Goal: Task Accomplishment & Management: Manage account settings

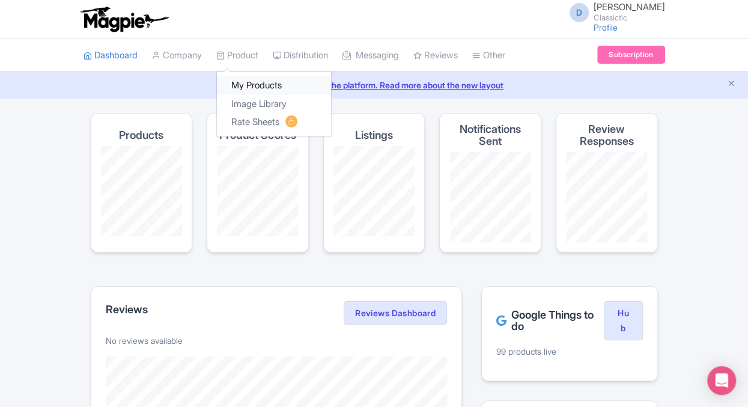
click at [249, 83] on link "My Products" at bounding box center [274, 85] width 114 height 19
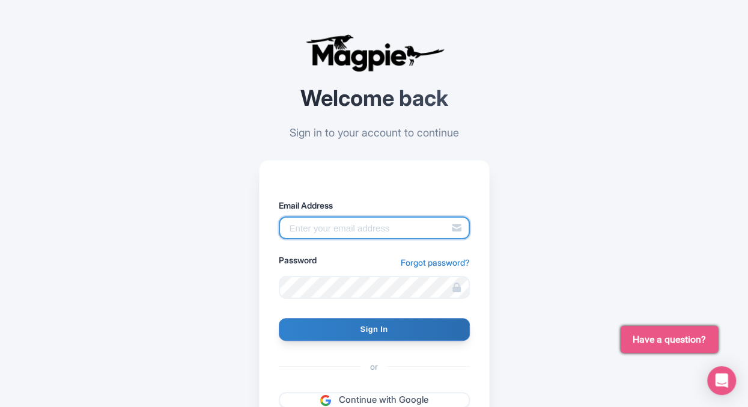
click at [354, 226] on input "Email Address" at bounding box center [374, 227] width 191 height 23
type input "d.maier@classictic.com"
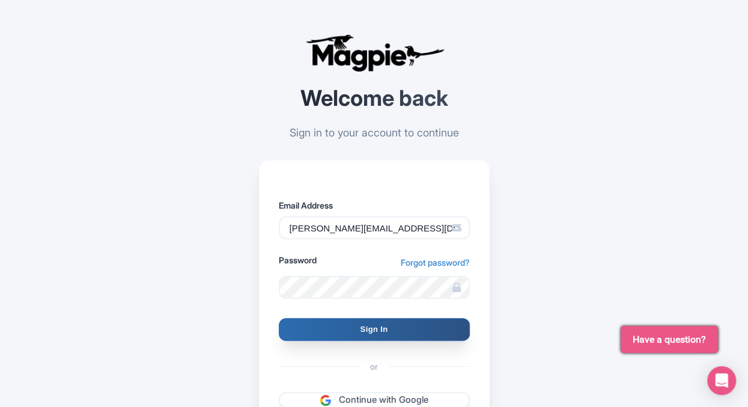
click at [401, 334] on input "Sign In" at bounding box center [374, 329] width 191 height 23
type input "Signing in..."
click at [358, 328] on input "Sign In" at bounding box center [374, 329] width 191 height 23
type input "Signing in..."
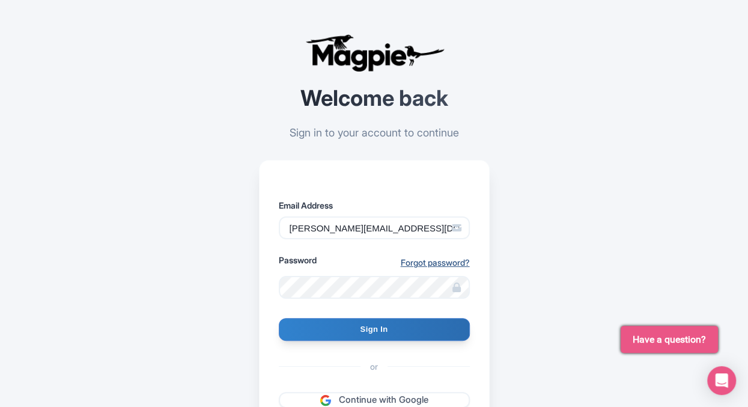
click at [446, 259] on link "Forgot password?" at bounding box center [435, 262] width 69 height 13
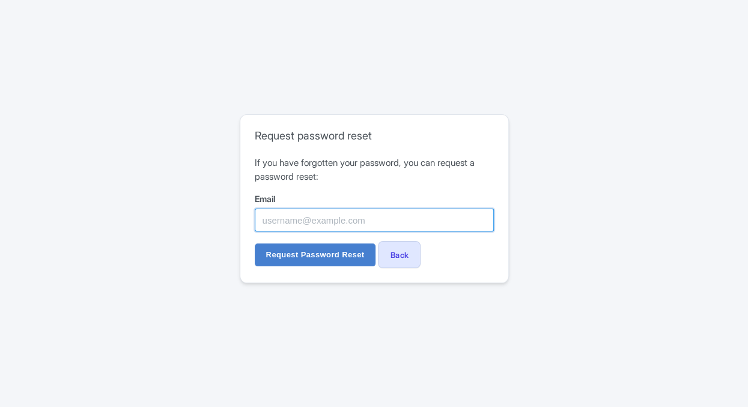
click at [405, 214] on input "Email" at bounding box center [374, 219] width 239 height 23
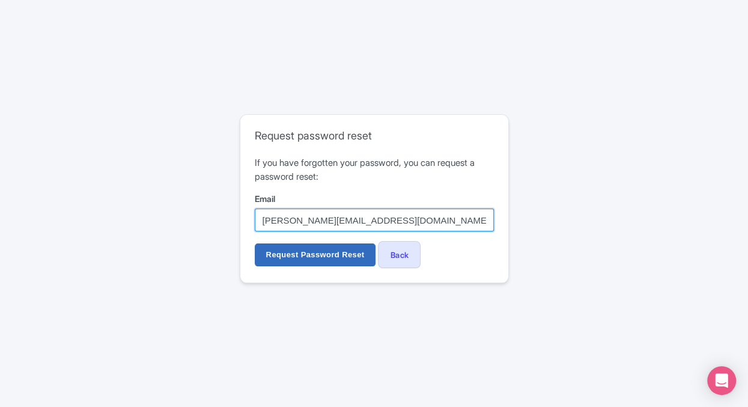
type input "d.maier@classictic.com"
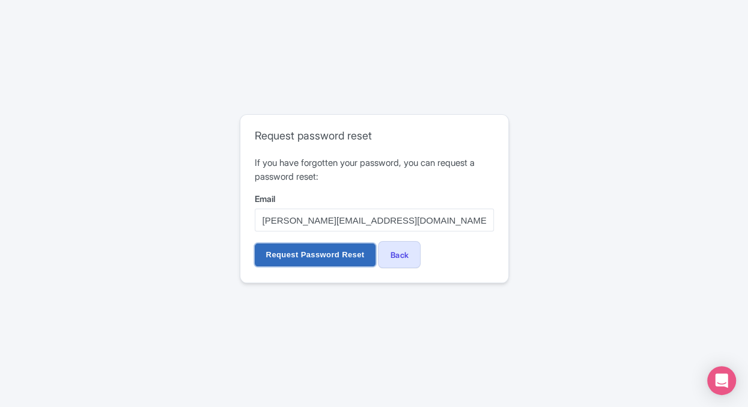
click at [357, 255] on input "Request Password Reset" at bounding box center [315, 254] width 121 height 23
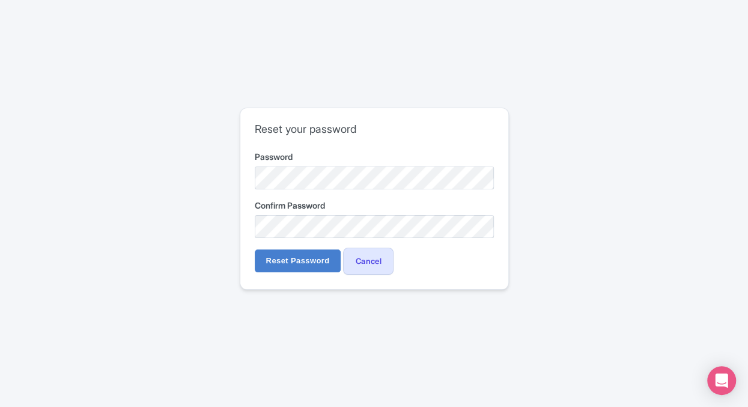
click at [489, 354] on div "Reset your password Password Confirm Password Reset Password Cancel" at bounding box center [374, 203] width 748 height 407
click at [303, 262] on input "Reset Password" at bounding box center [298, 260] width 86 height 23
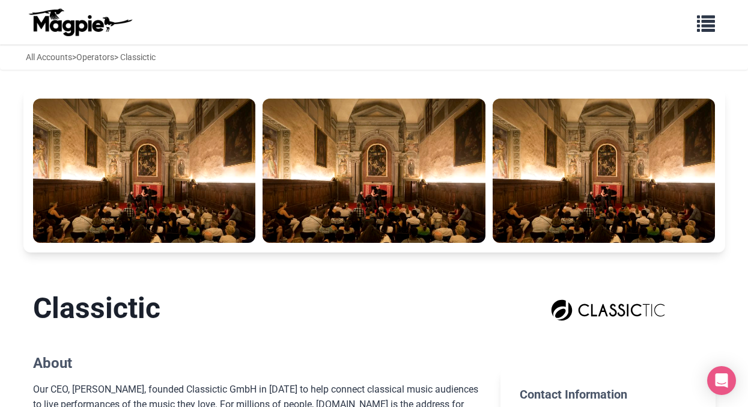
scroll to position [908, 0]
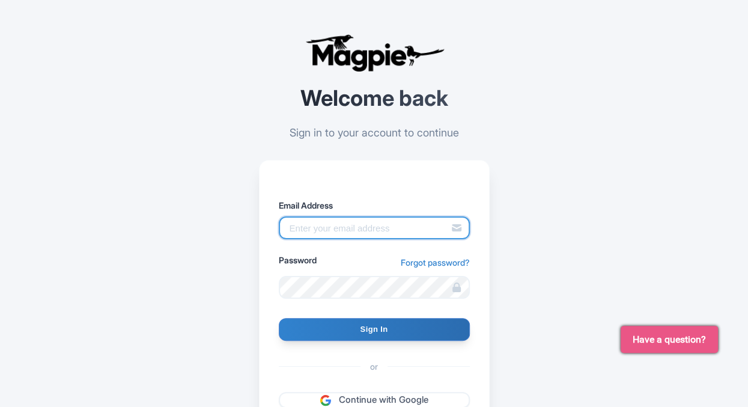
click at [368, 226] on input "Email Address" at bounding box center [374, 227] width 191 height 23
type input "d.maier@classictic.com"
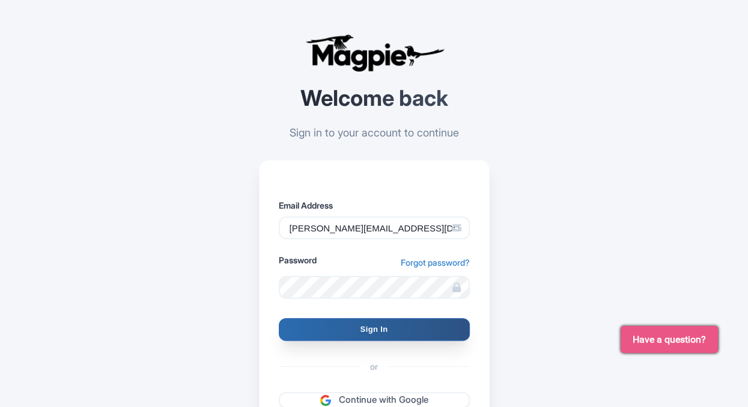
click at [336, 323] on input "Sign In" at bounding box center [374, 329] width 191 height 23
type input "Signing in..."
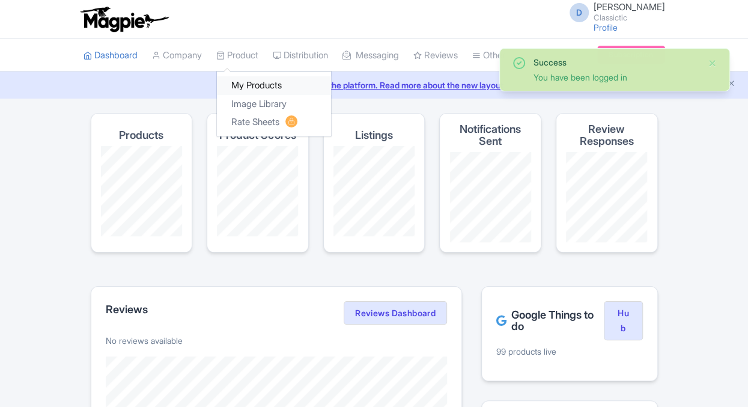
click at [256, 90] on link "My Products" at bounding box center [274, 85] width 114 height 19
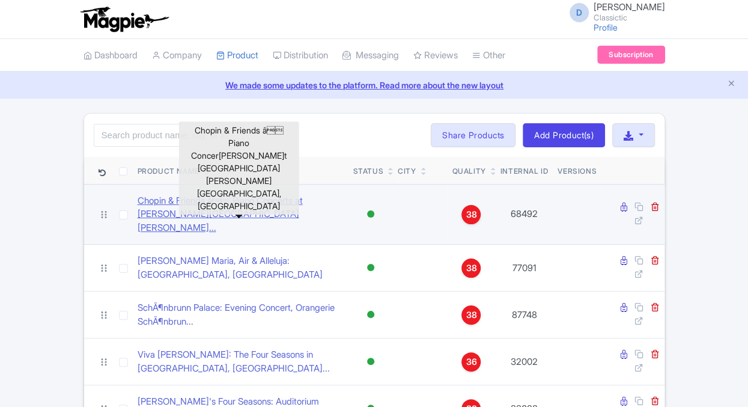
click at [195, 198] on link "Chopin & Friends â Piano Concerts at [PERSON_NAME][GEOGRAPHIC_DATA][PERSON_NA…" at bounding box center [241, 214] width 206 height 41
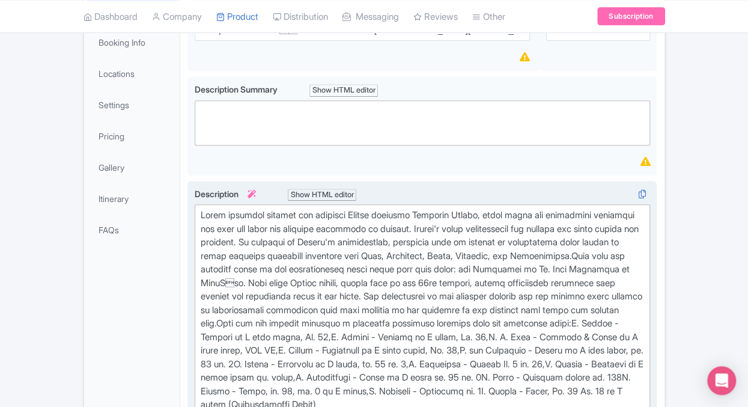
scroll to position [114, 0]
